Goal: Information Seeking & Learning: Compare options

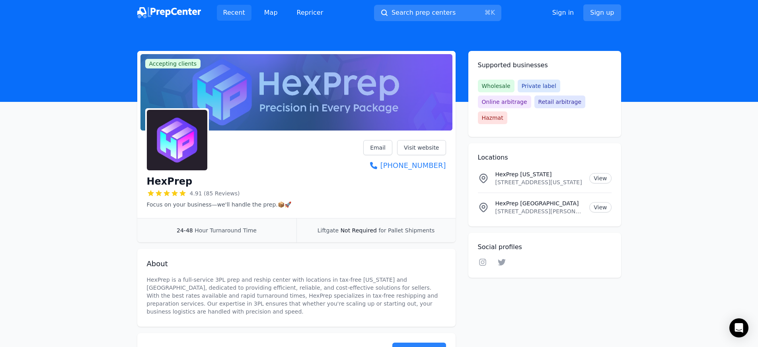
click at [240, 17] on link "Recent" at bounding box center [234, 13] width 35 height 16
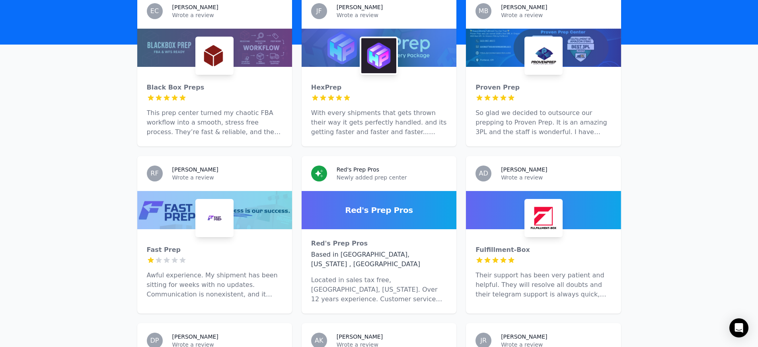
scroll to position [276, 0]
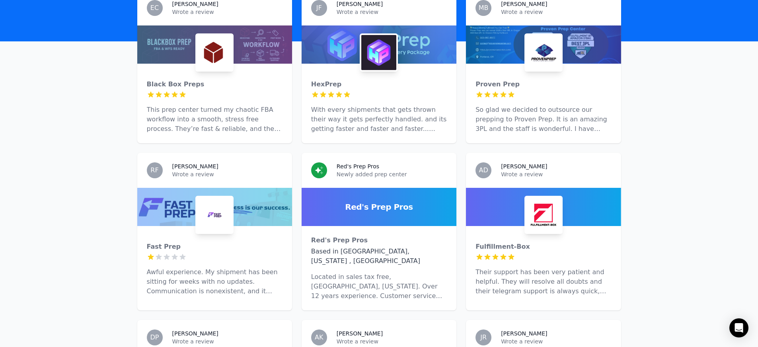
click at [535, 206] on img at bounding box center [543, 214] width 35 height 35
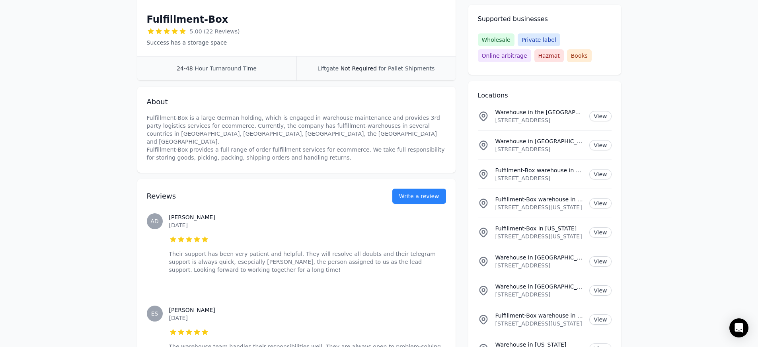
scroll to position [186, 0]
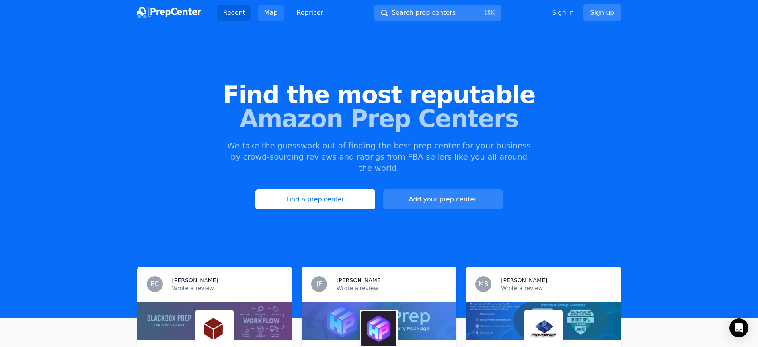
click at [268, 11] on link "Map" at bounding box center [271, 13] width 26 height 16
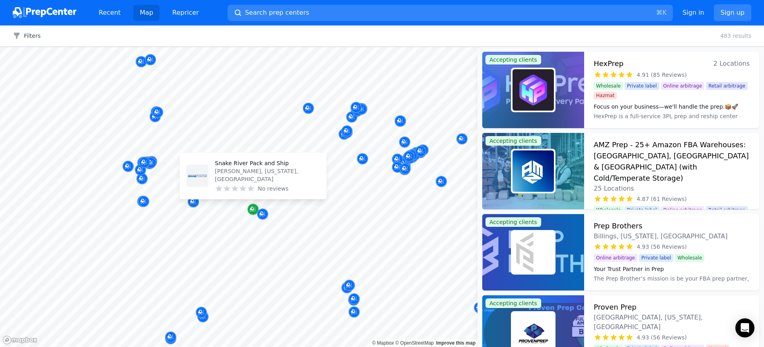
click at [254, 211] on icon "Map marker" at bounding box center [253, 209] width 6 height 5
click at [252, 212] on icon "Map marker" at bounding box center [253, 209] width 6 height 8
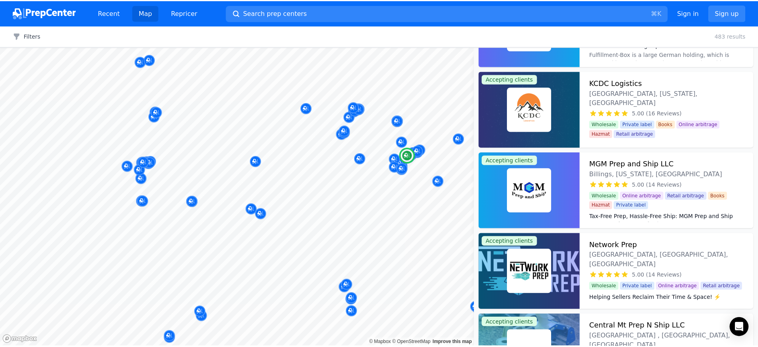
scroll to position [642, 0]
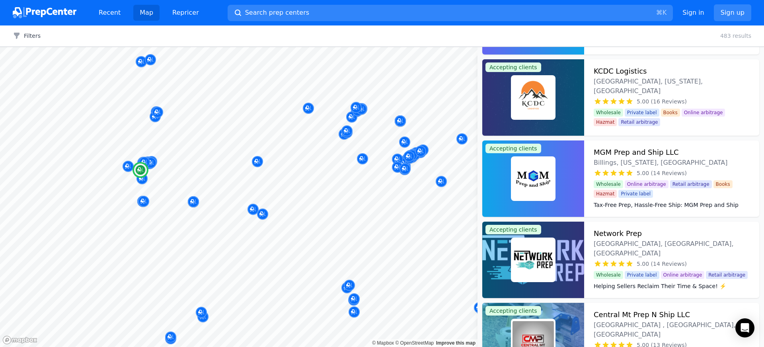
click at [531, 251] on img at bounding box center [533, 259] width 41 height 41
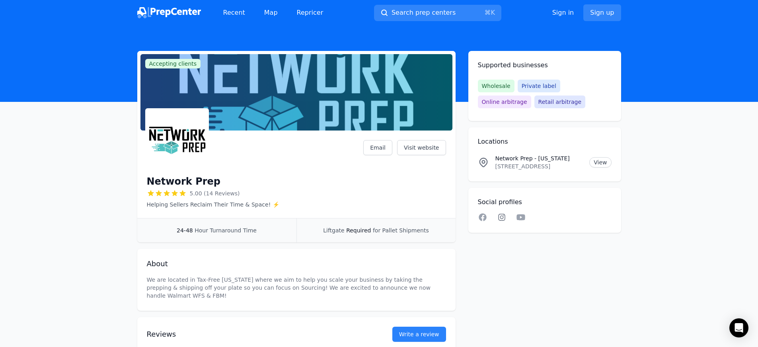
click at [502, 217] on icon at bounding box center [502, 217] width 10 height 8
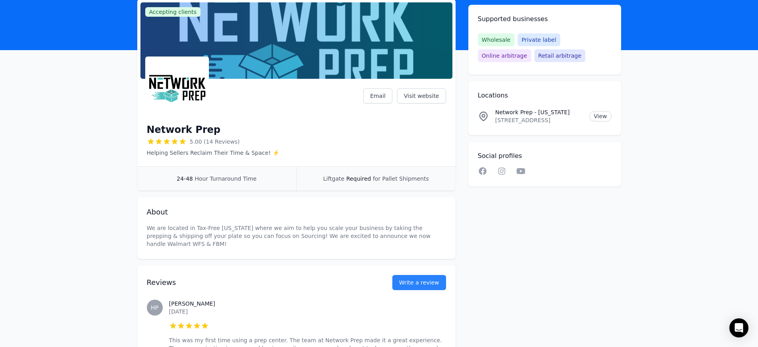
scroll to position [41, 0]
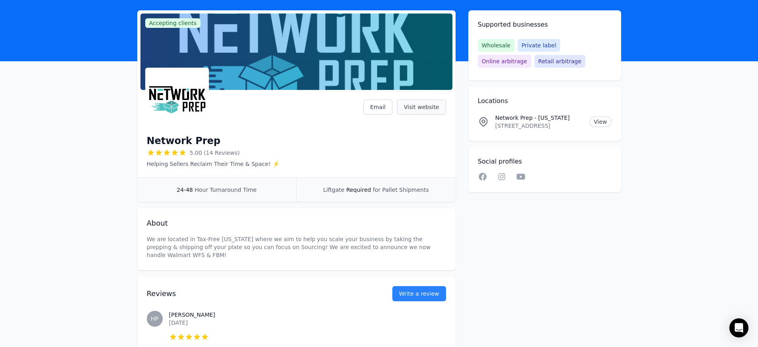
click at [411, 109] on link "Visit website" at bounding box center [421, 107] width 49 height 15
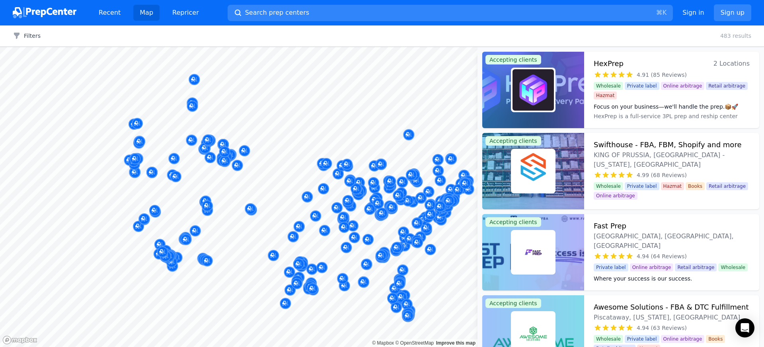
drag, startPoint x: 128, startPoint y: 155, endPoint x: 209, endPoint y: 170, distance: 82.3
click at [180, 165] on button "Map marker" at bounding box center [173, 159] width 11 height 12
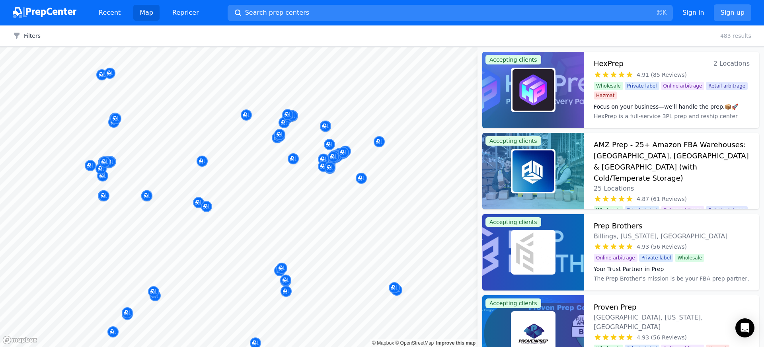
click at [111, 125] on div at bounding box center [159, 124] width 153 height 6
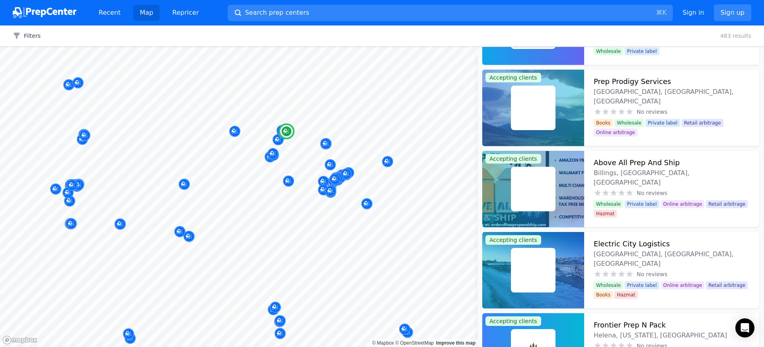
scroll to position [4739, 0]
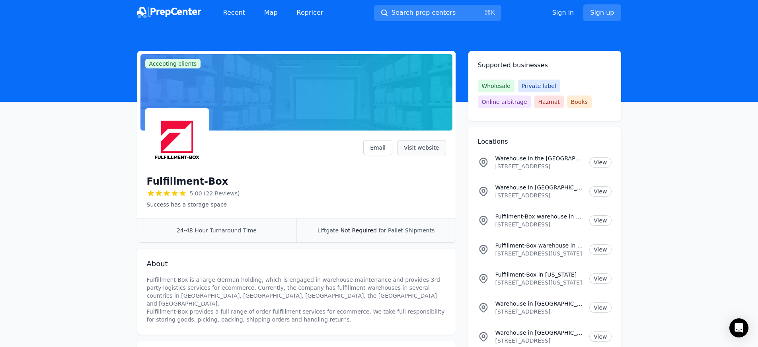
click at [420, 147] on link "Visit website" at bounding box center [421, 147] width 49 height 15
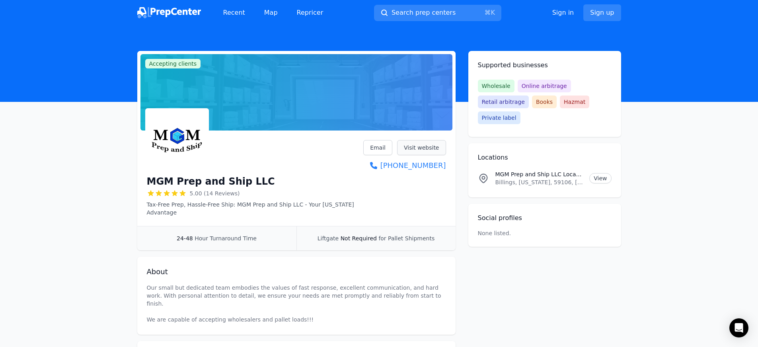
click at [429, 150] on link "Visit website" at bounding box center [421, 147] width 49 height 15
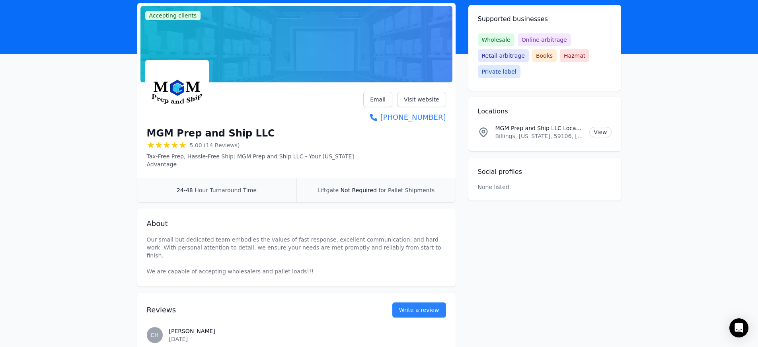
scroll to position [17, 0]
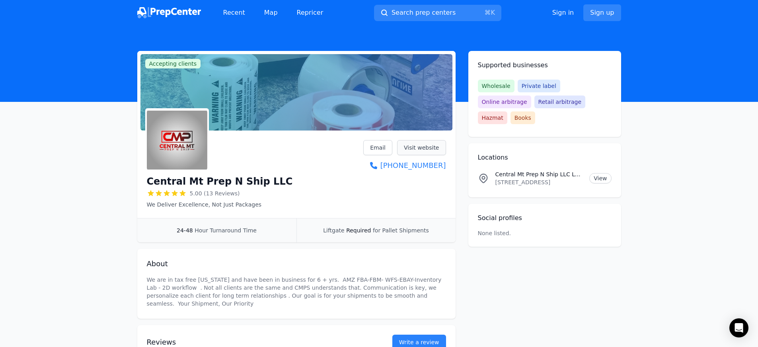
click at [421, 146] on link "Visit website" at bounding box center [421, 147] width 49 height 15
drag, startPoint x: 525, startPoint y: 168, endPoint x: 597, endPoint y: 165, distance: 71.3
click at [591, 171] on li "Central Mt Prep N Ship LLC Location 3900 Ulm north frontage road , Great Falls …" at bounding box center [545, 178] width 134 height 29
click at [602, 173] on link "View" at bounding box center [601, 178] width 22 height 10
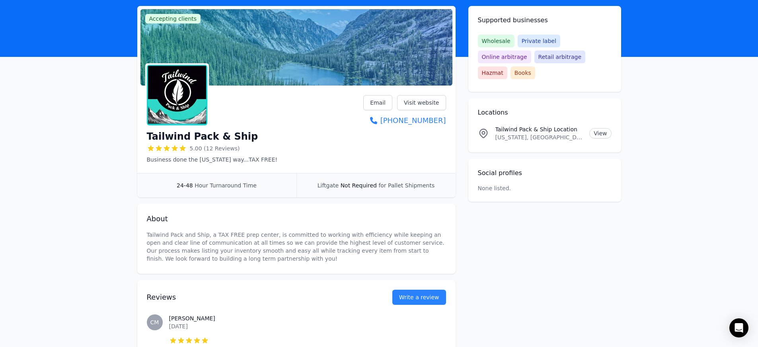
scroll to position [4, 0]
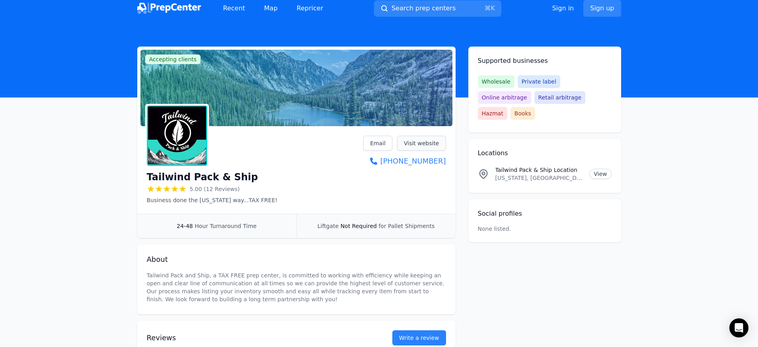
click at [435, 144] on link "Visit website" at bounding box center [421, 143] width 49 height 15
drag, startPoint x: 244, startPoint y: 178, endPoint x: 150, endPoint y: 178, distance: 94.0
click at [147, 182] on div "Tailwind Pack & Ship" at bounding box center [212, 177] width 131 height 13
click at [600, 169] on link "View" at bounding box center [601, 174] width 22 height 10
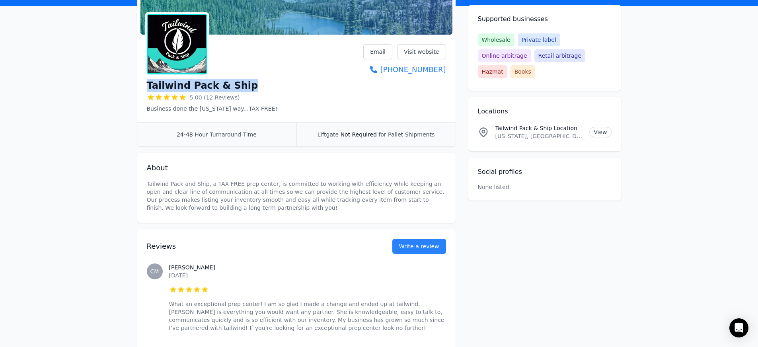
scroll to position [101, 0]
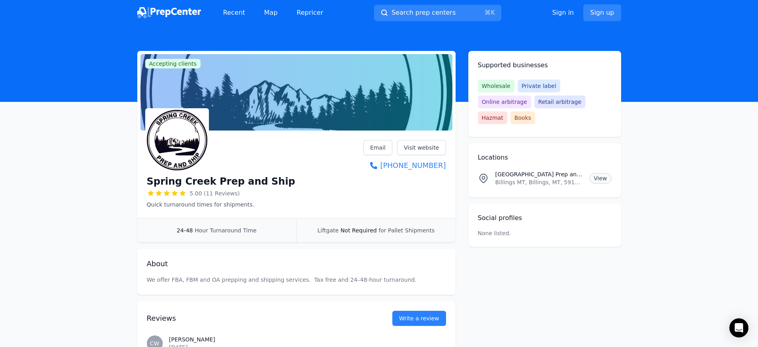
click at [597, 173] on link "View" at bounding box center [601, 178] width 22 height 10
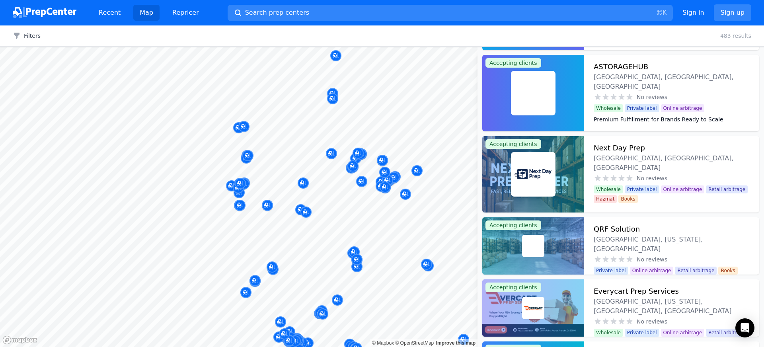
scroll to position [5406, 0]
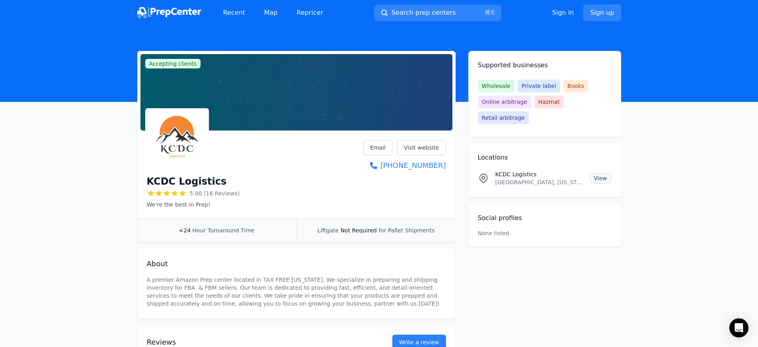
click at [596, 173] on link "View" at bounding box center [601, 178] width 22 height 10
